Goal: Task Accomplishment & Management: Manage account settings

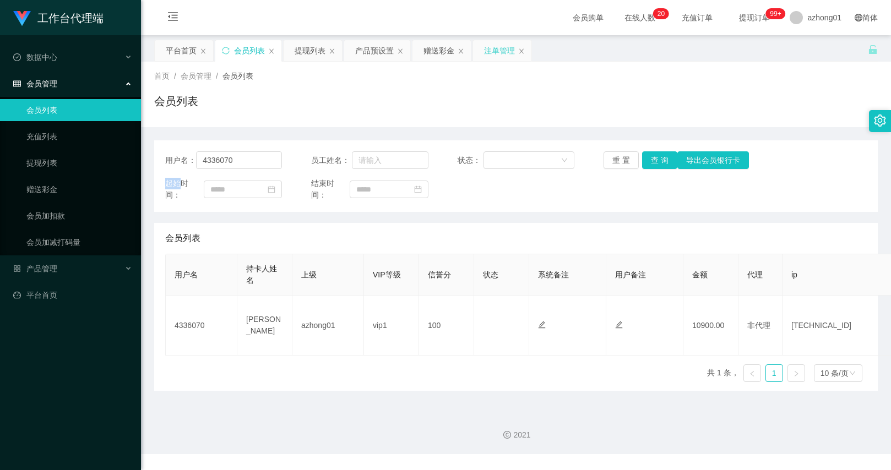
click at [477, 50] on div "注单管理" at bounding box center [502, 50] width 58 height 21
click at [487, 46] on div "注单管理" at bounding box center [499, 50] width 31 height 21
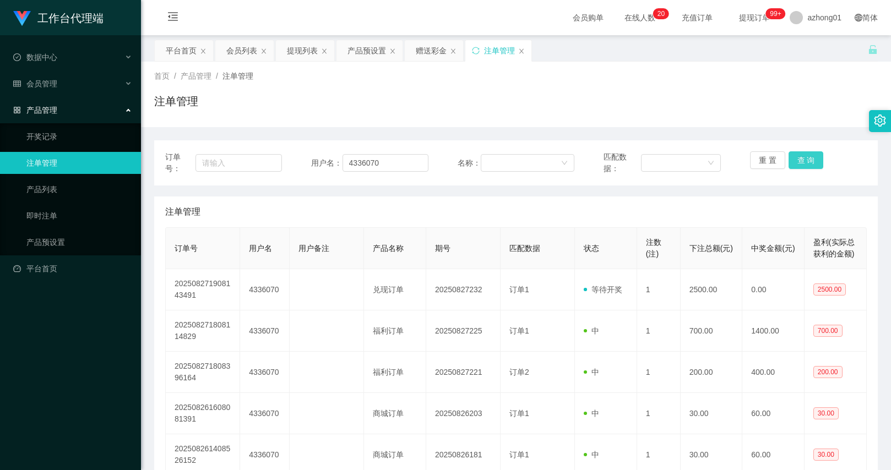
click at [791, 155] on button "查 询" at bounding box center [806, 160] width 35 height 18
click at [792, 155] on button "查 询" at bounding box center [806, 160] width 35 height 18
click at [792, 155] on div "重 置 查 询" at bounding box center [808, 162] width 117 height 23
click at [792, 155] on button "查 询" at bounding box center [812, 160] width 47 height 18
click at [792, 155] on div "重 置 查 询" at bounding box center [808, 162] width 117 height 23
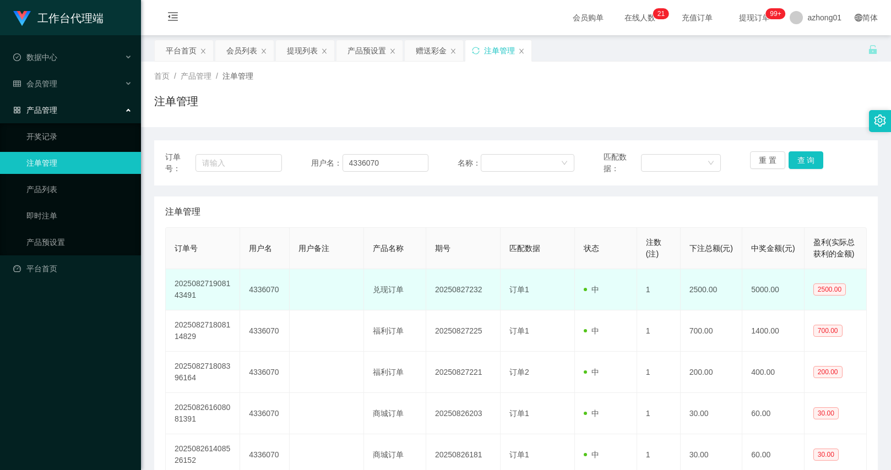
click at [644, 296] on td "1" at bounding box center [659, 289] width 44 height 41
click at [554, 284] on td "订单1" at bounding box center [538, 289] width 74 height 41
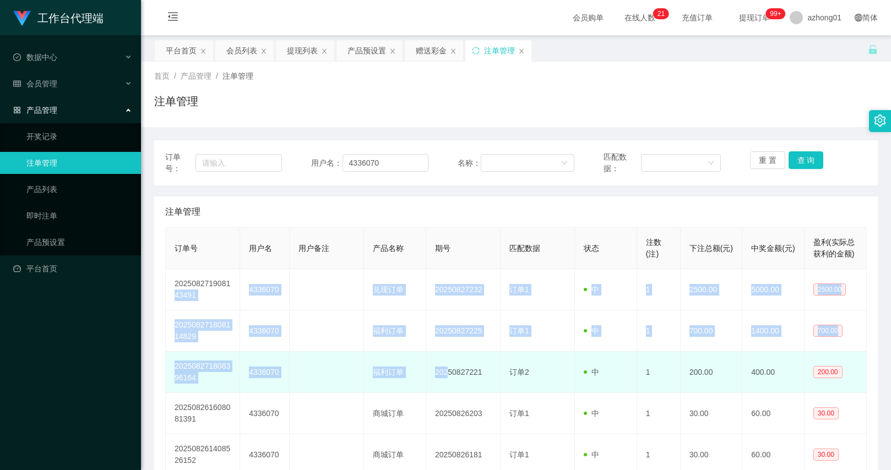
drag, startPoint x: 232, startPoint y: 278, endPoint x: 448, endPoint y: 390, distance: 243.1
click at [448, 390] on tbody "202508271908143491 4336070 兑现订单 20250827232 订单1 中 1 2500.00 5000.00 2500.00 202…" at bounding box center [516, 372] width 701 height 206
click at [448, 390] on td "20250827221" at bounding box center [463, 372] width 74 height 41
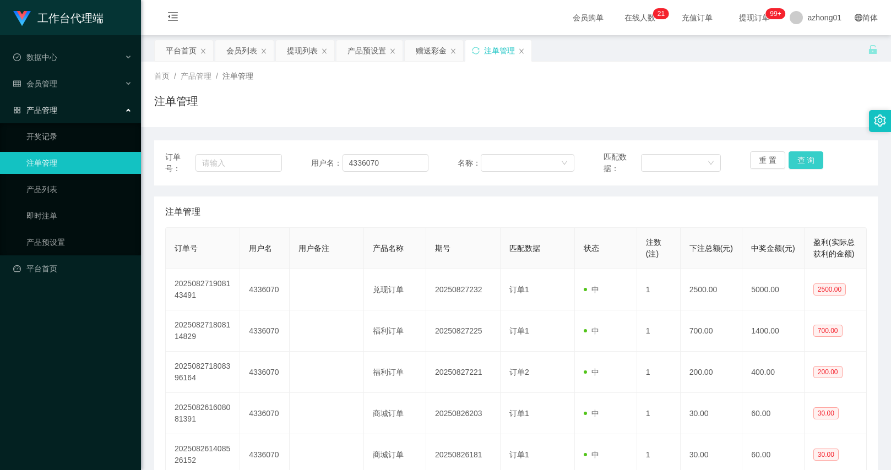
click at [797, 162] on button "查 询" at bounding box center [806, 160] width 35 height 18
click at [797, 162] on div "重 置 查 询" at bounding box center [808, 162] width 117 height 23
click at [389, 164] on input "4336070" at bounding box center [386, 163] width 86 height 18
click at [796, 164] on button "查 询" at bounding box center [806, 160] width 35 height 18
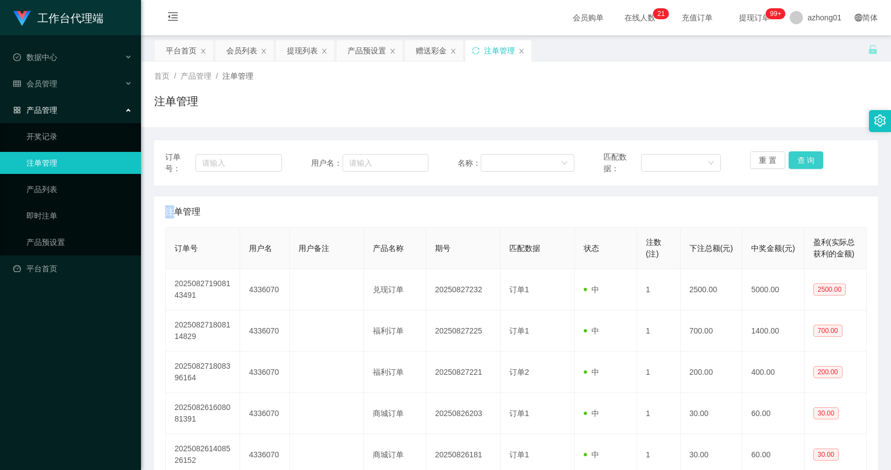
click at [796, 164] on div "重 置 查 询" at bounding box center [808, 162] width 117 height 23
click at [796, 164] on button "查 询" at bounding box center [806, 160] width 35 height 18
click at [393, 170] on input "text" at bounding box center [386, 163] width 86 height 18
paste input "0174438188"
type input "0174438188"
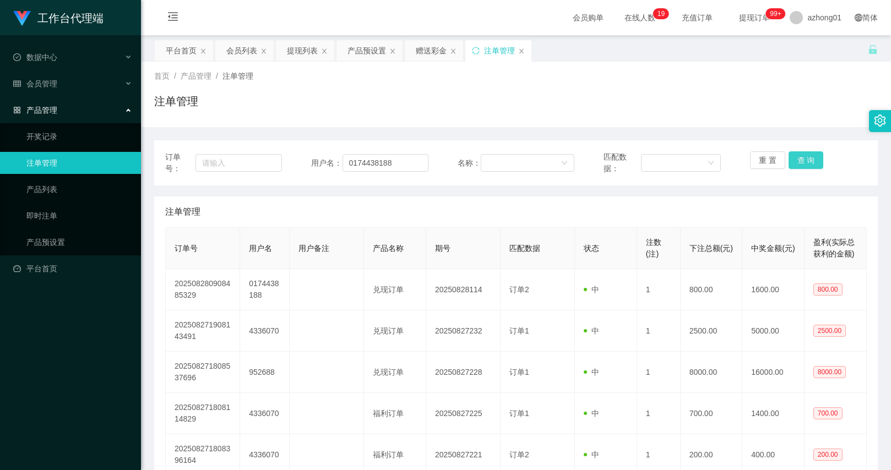
click at [792, 164] on button "查 询" at bounding box center [806, 160] width 35 height 18
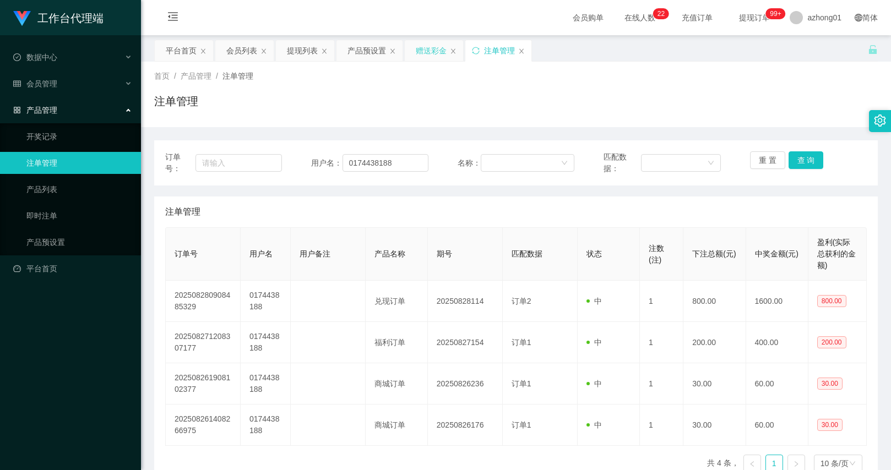
click at [434, 50] on div "赠送彩金" at bounding box center [431, 50] width 31 height 21
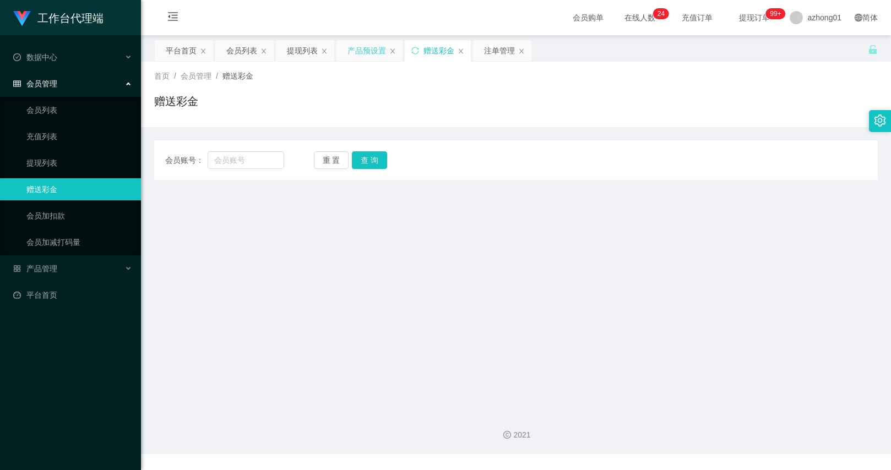
click at [375, 56] on div "产品预设置" at bounding box center [366, 50] width 39 height 21
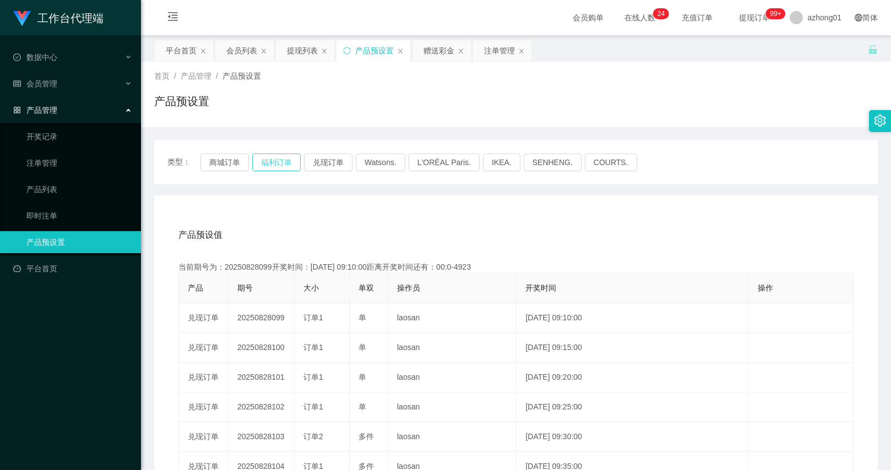
click at [287, 162] on button "福利订单" at bounding box center [276, 163] width 48 height 18
